Goal: Information Seeking & Learning: Understand process/instructions

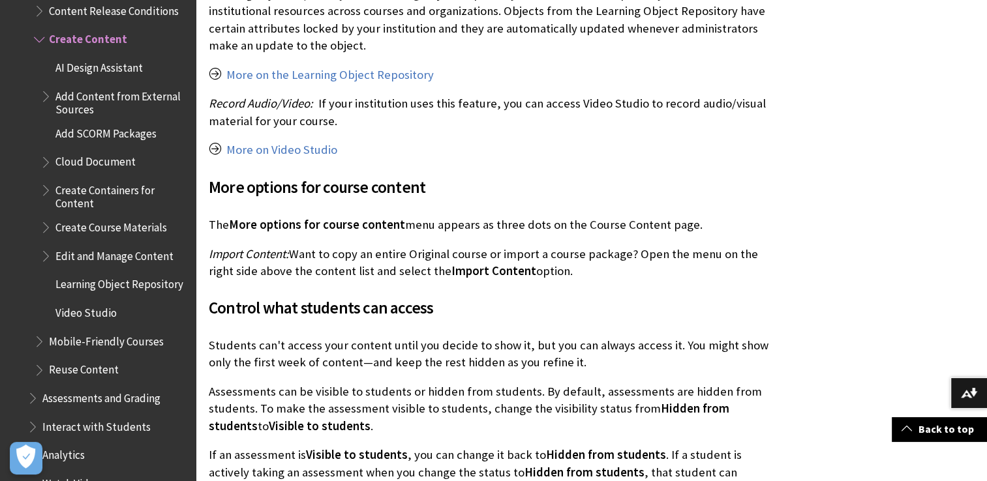
scroll to position [1965, 0]
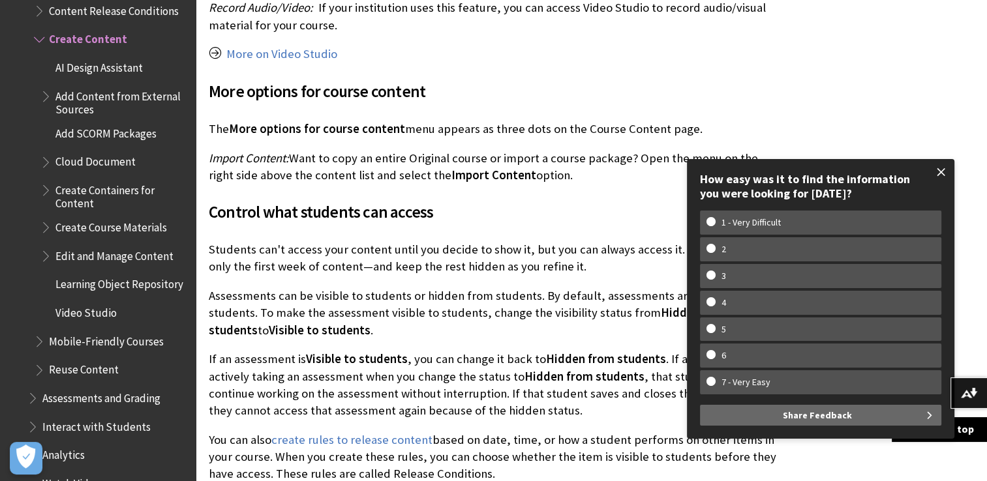
click at [939, 170] on span at bounding box center [940, 171] width 27 height 27
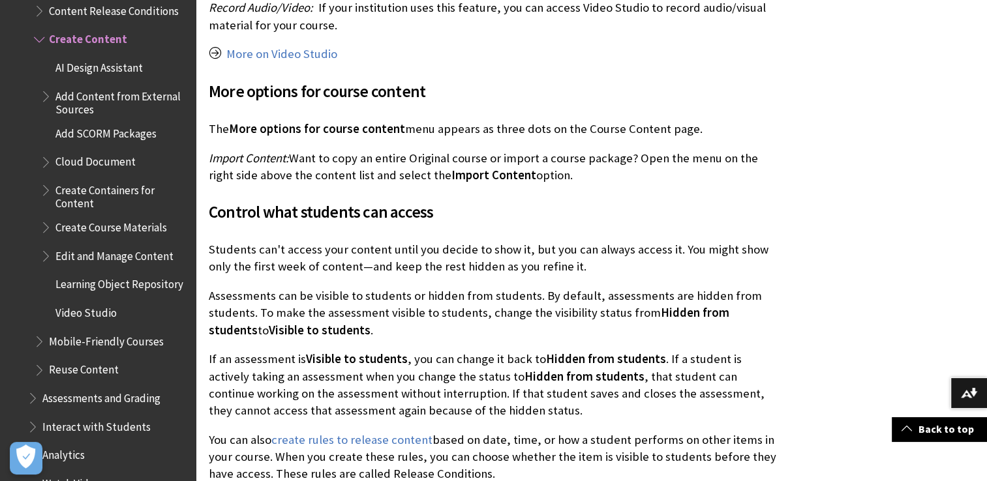
click at [986, 9] on html "Skip to main content Help Center English عربية Català Cymraeg Deutsch Español S…" at bounding box center [493, 67] width 987 height 4064
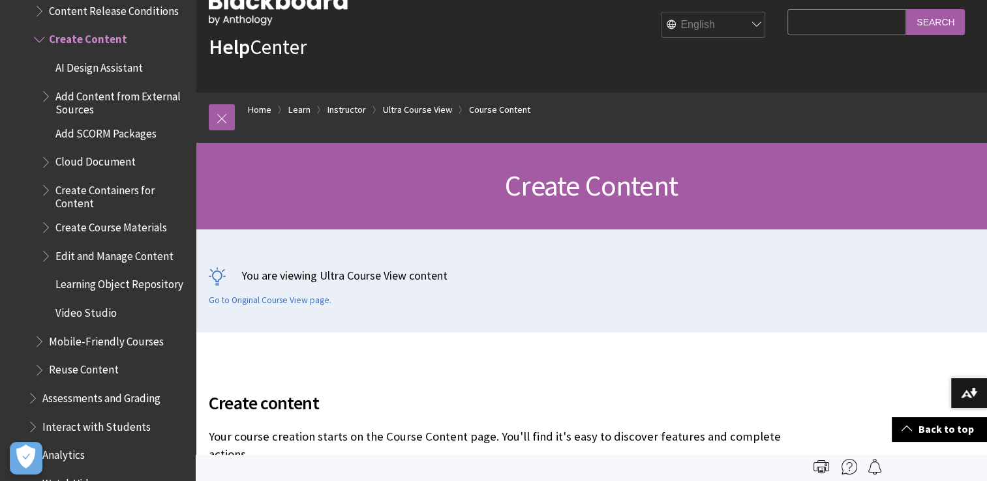
scroll to position [0, 0]
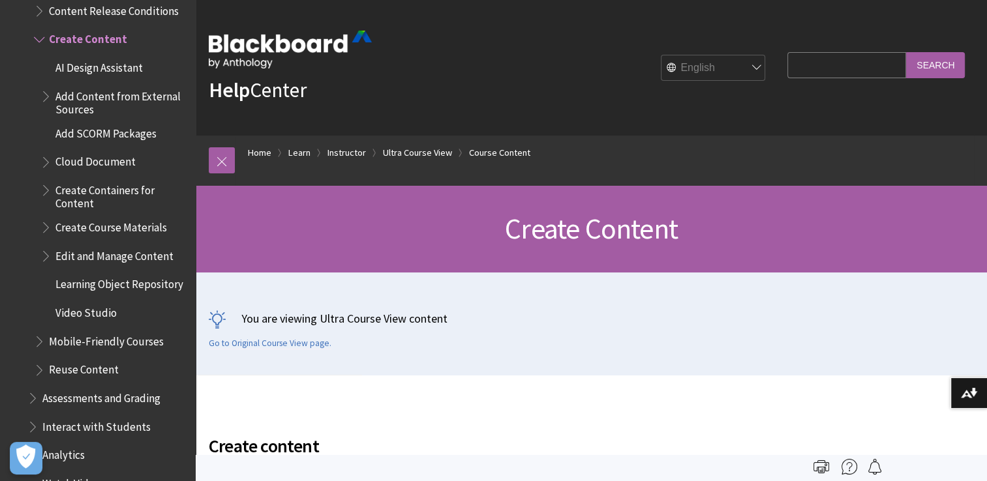
click at [148, 245] on span "Edit and Manage Content" at bounding box center [114, 254] width 118 height 18
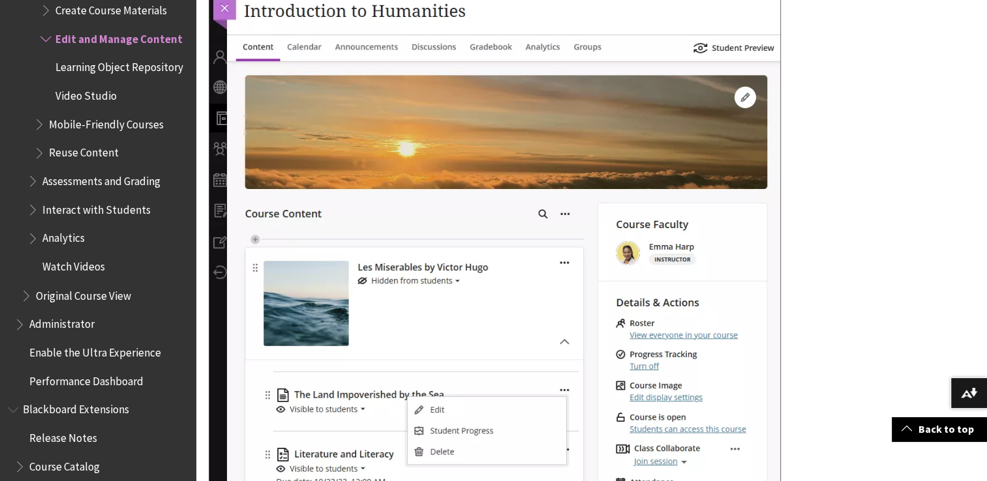
scroll to position [1339, 0]
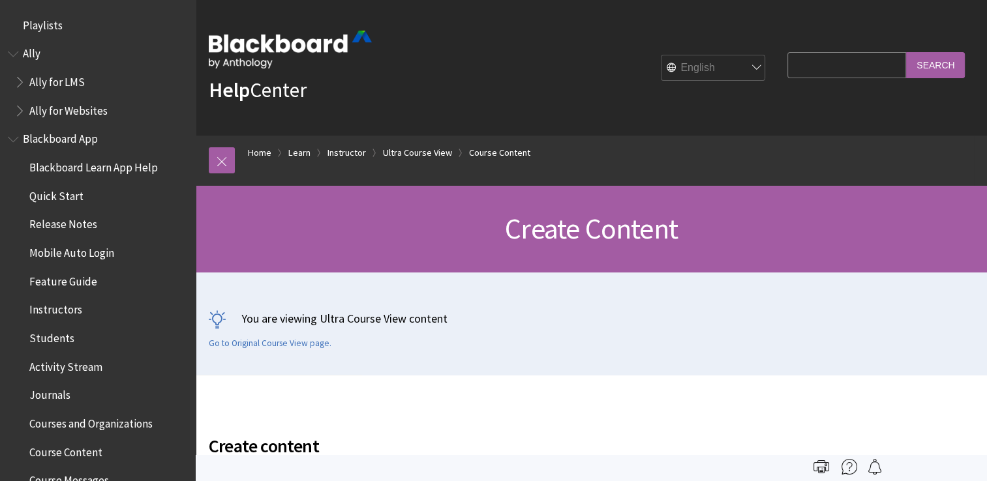
scroll to position [1957, 0]
